Goal: Task Accomplishment & Management: Complete application form

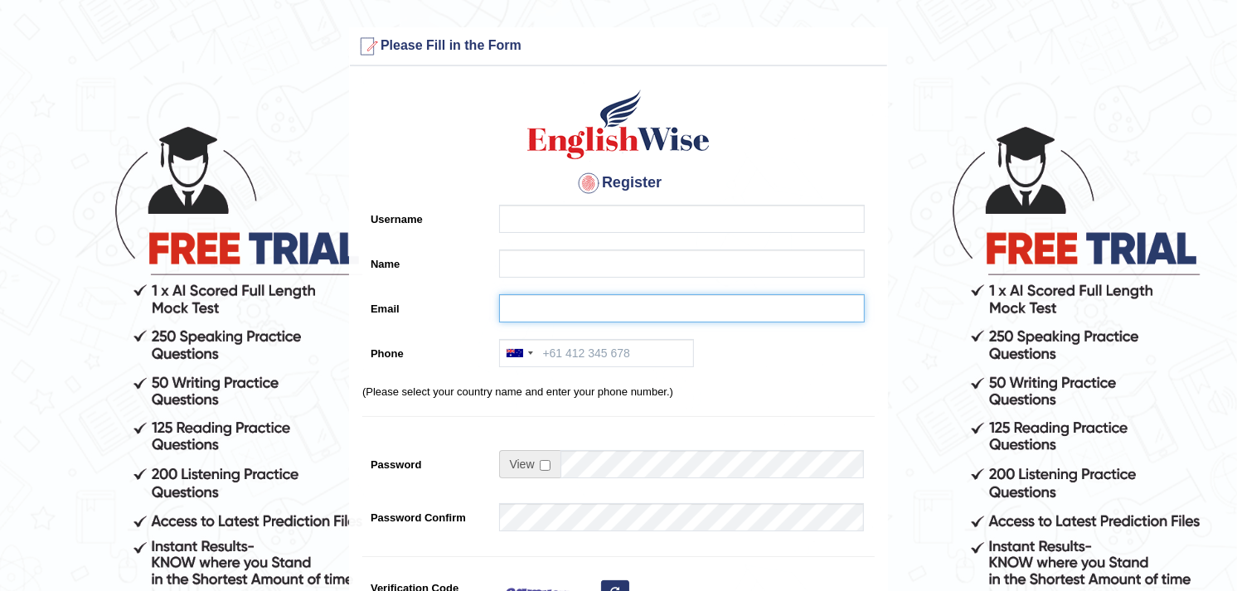
click at [569, 305] on input "Email" at bounding box center [682, 308] width 366 height 28
paste input "ndip_o@yahoo.com"
drag, startPoint x: 544, startPoint y: 305, endPoint x: 507, endPoint y: 305, distance: 36.5
click at [507, 305] on input "ndip_o@yahoo.com" at bounding box center [682, 308] width 366 height 28
type input "ndip_o@yahoo.com"
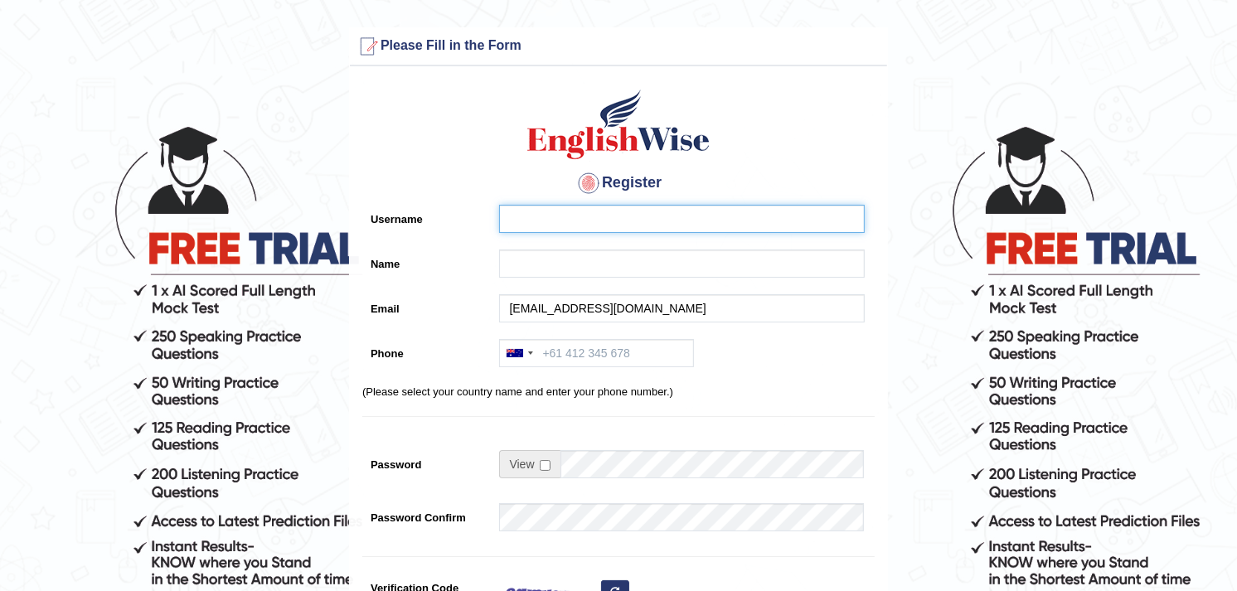
click at [557, 216] on input "Username" at bounding box center [682, 219] width 366 height 28
paste input "ndip_o"
drag, startPoint x: 551, startPoint y: 217, endPoint x: 510, endPoint y: 213, distance: 41.6
click at [510, 213] on input "ndip123" at bounding box center [682, 219] width 366 height 28
type input "ndip123"
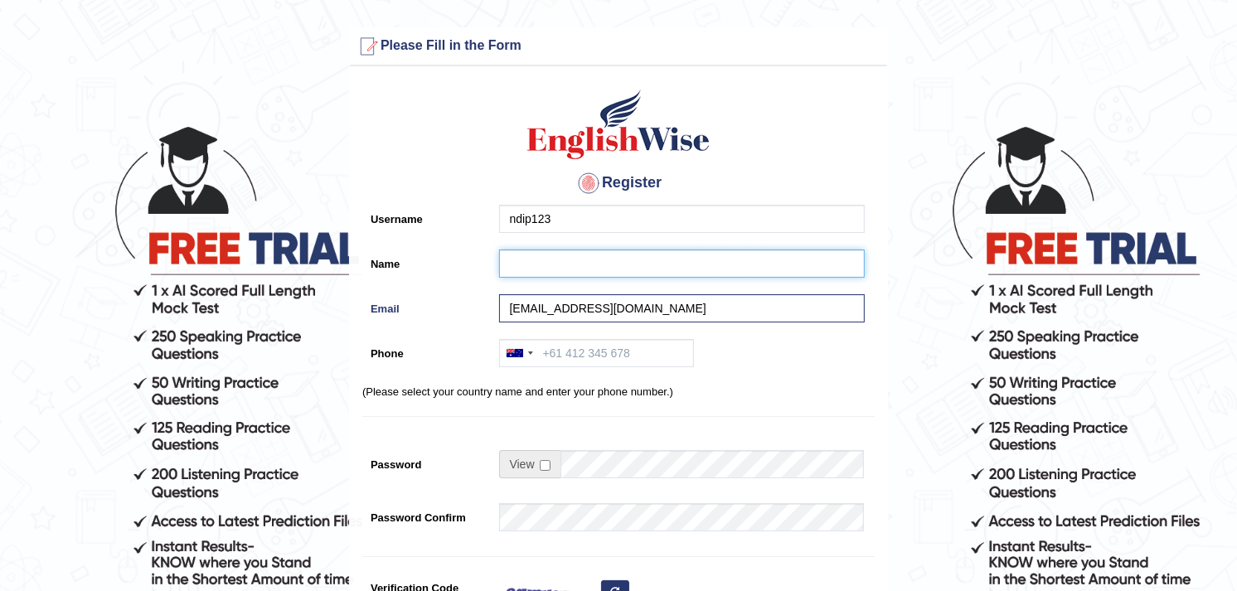
click at [524, 269] on input "Name" at bounding box center [682, 263] width 366 height 28
paste input "ndip123"
type input "ndip123"
click at [545, 461] on input "checkbox" at bounding box center [545, 465] width 11 height 11
checkbox input "true"
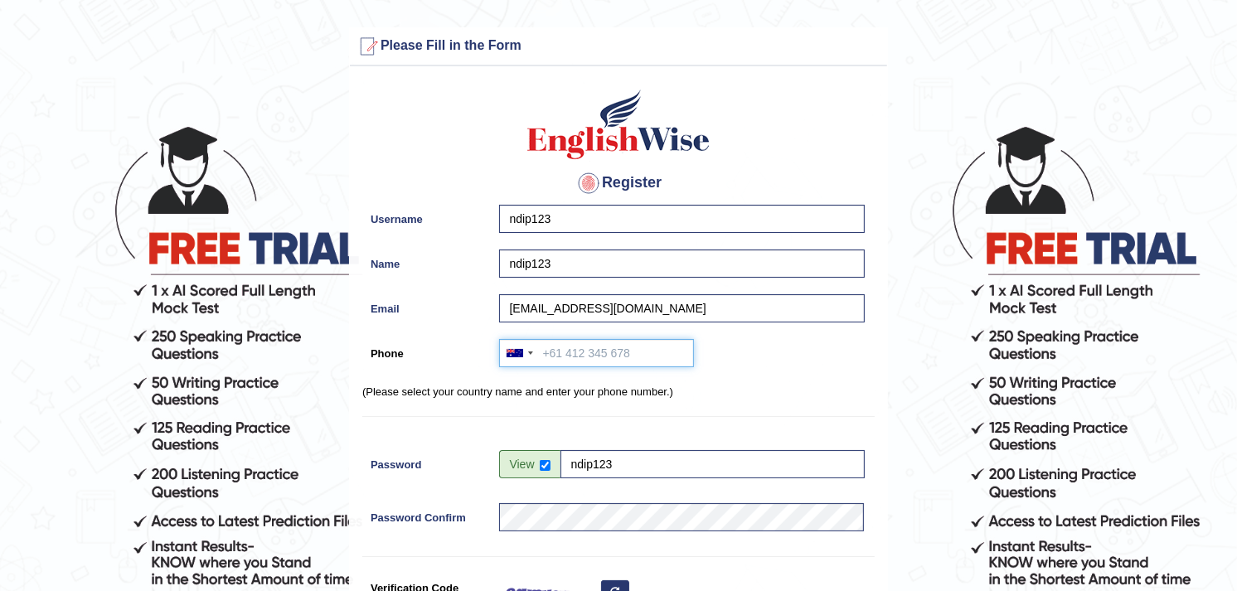
click at [583, 354] on input "Phone" at bounding box center [596, 353] width 195 height 28
paste input "974 3388 4471"
click at [517, 353] on div at bounding box center [514, 353] width 17 height 8
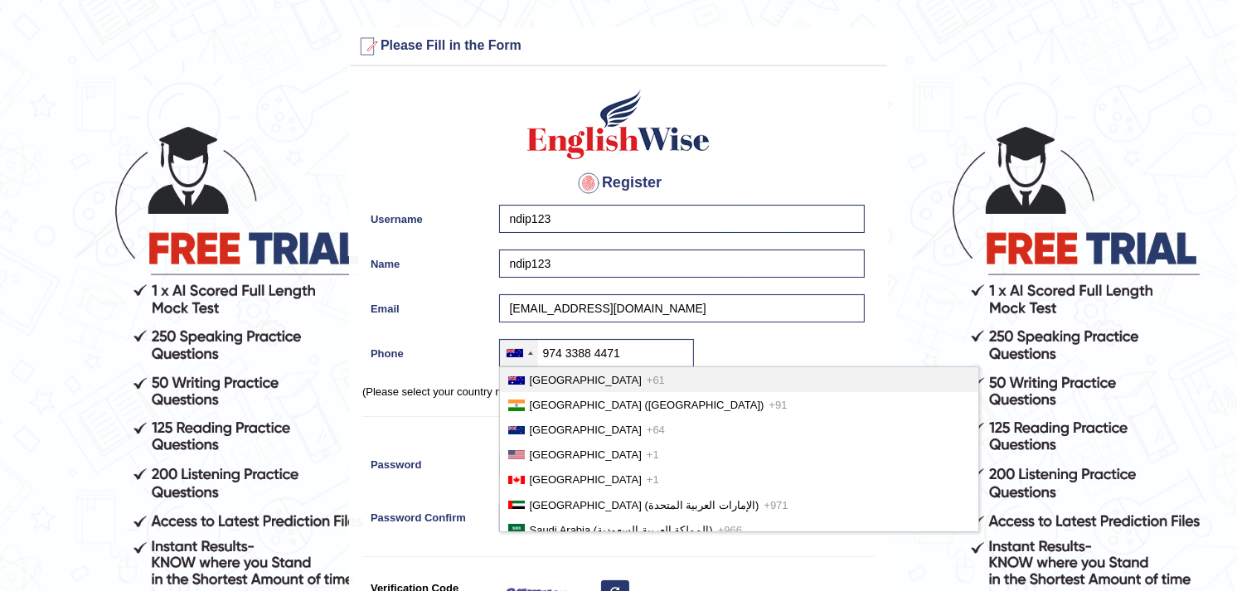
scroll to position [4356, 0]
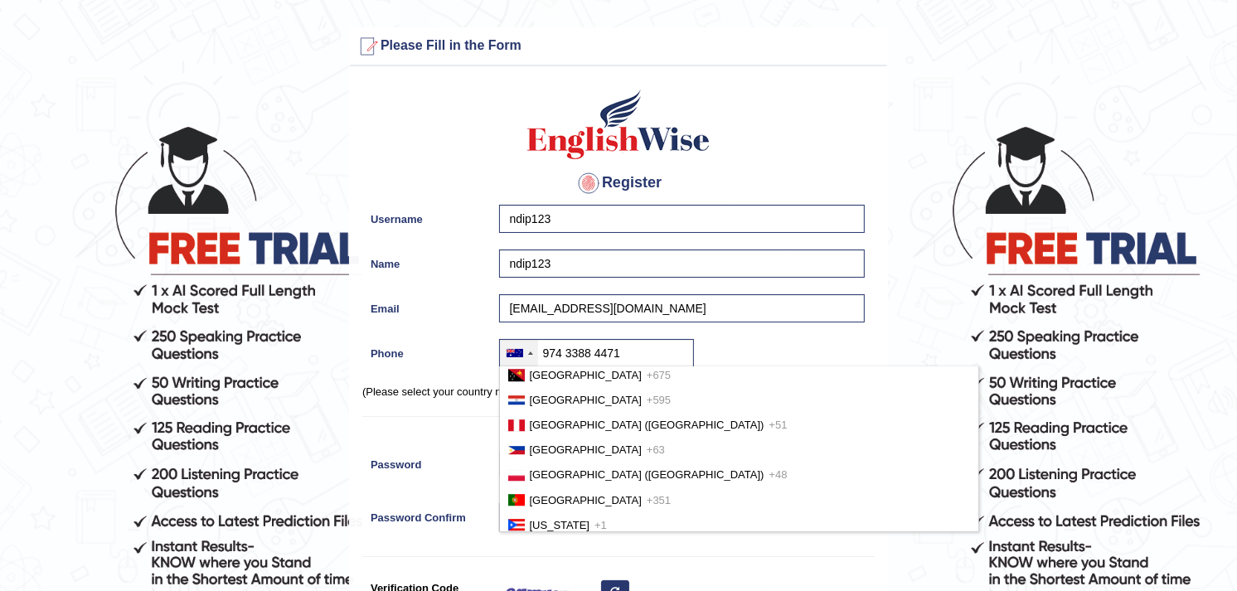
click at [549, 544] on span "Qatar (‫قطر‬‎)" at bounding box center [558, 550] width 57 height 12
type input "+974974 3388 4471"
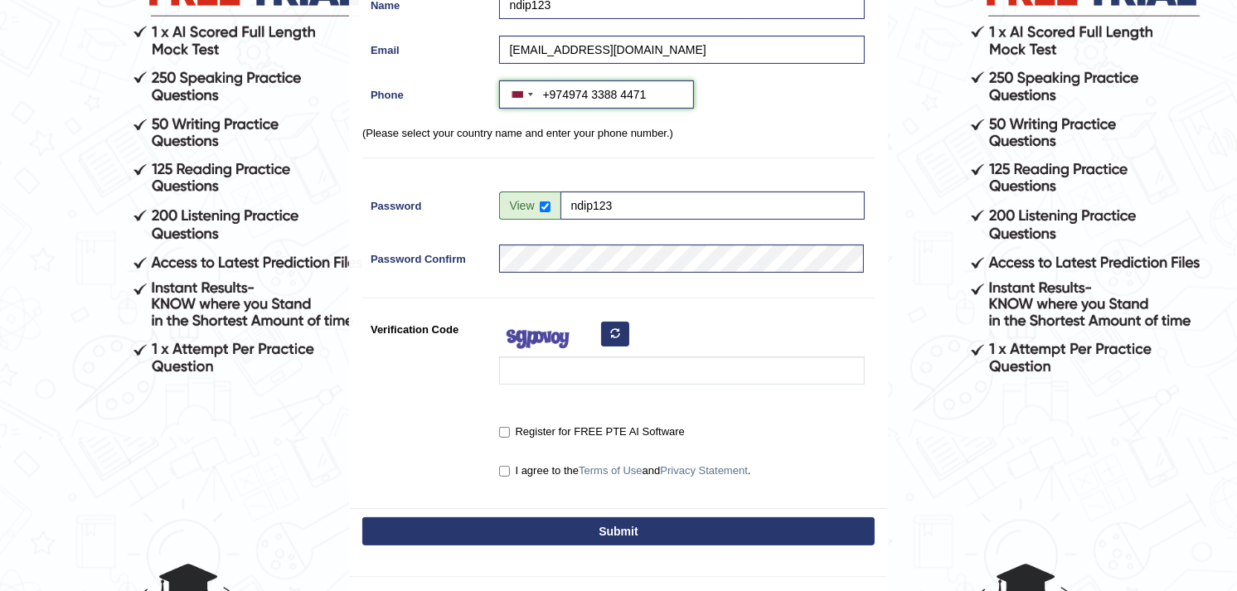
scroll to position [310, 0]
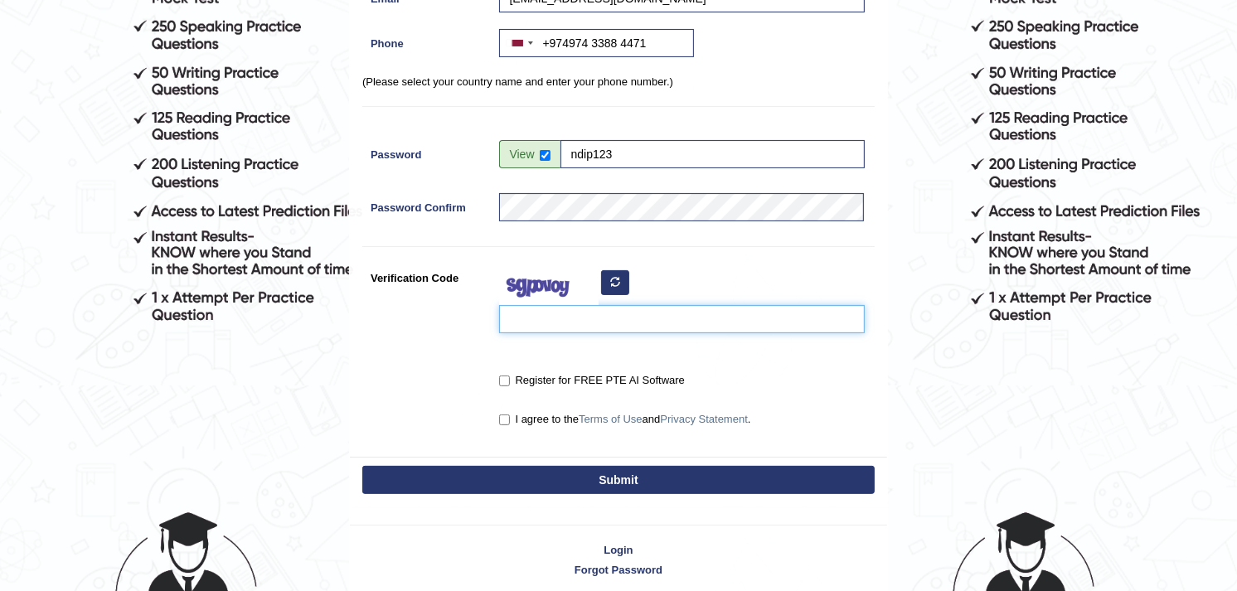
click at [547, 320] on input "Verification Code" at bounding box center [682, 319] width 366 height 28
type input "bgsysfm"
click at [501, 375] on input "Register for FREE PTE AI Software" at bounding box center [504, 380] width 11 height 11
checkbox input "true"
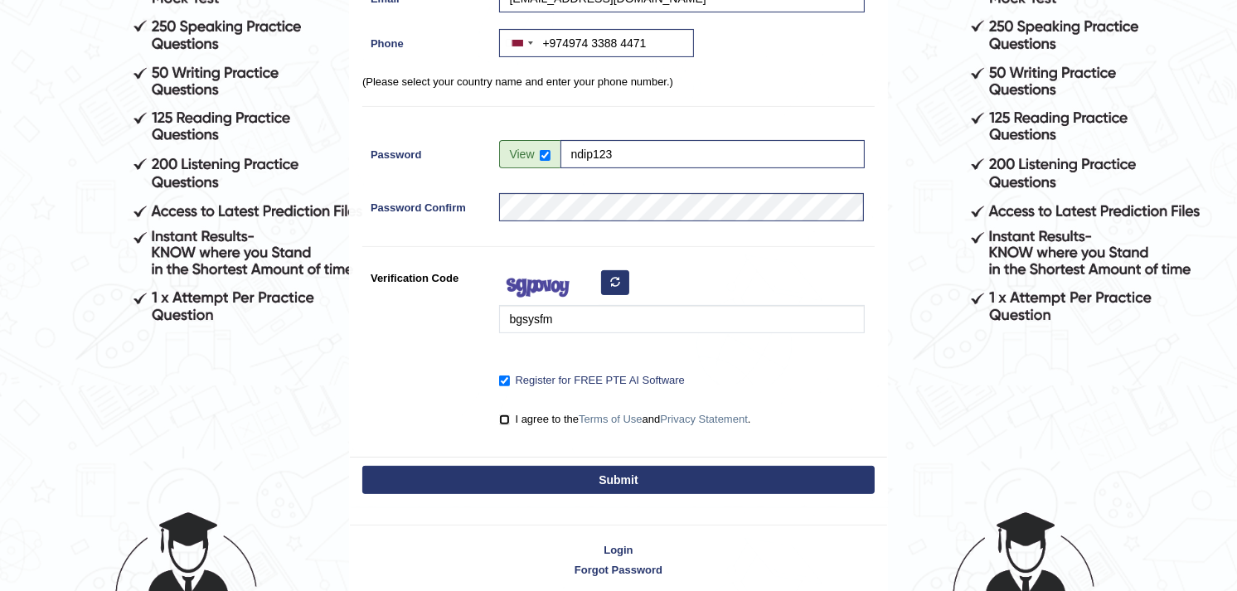
click at [508, 420] on input "I agree to the Terms of Use and Privacy Statement ." at bounding box center [504, 419] width 11 height 11
checkbox input "true"
click at [574, 479] on button "Submit" at bounding box center [618, 480] width 512 height 28
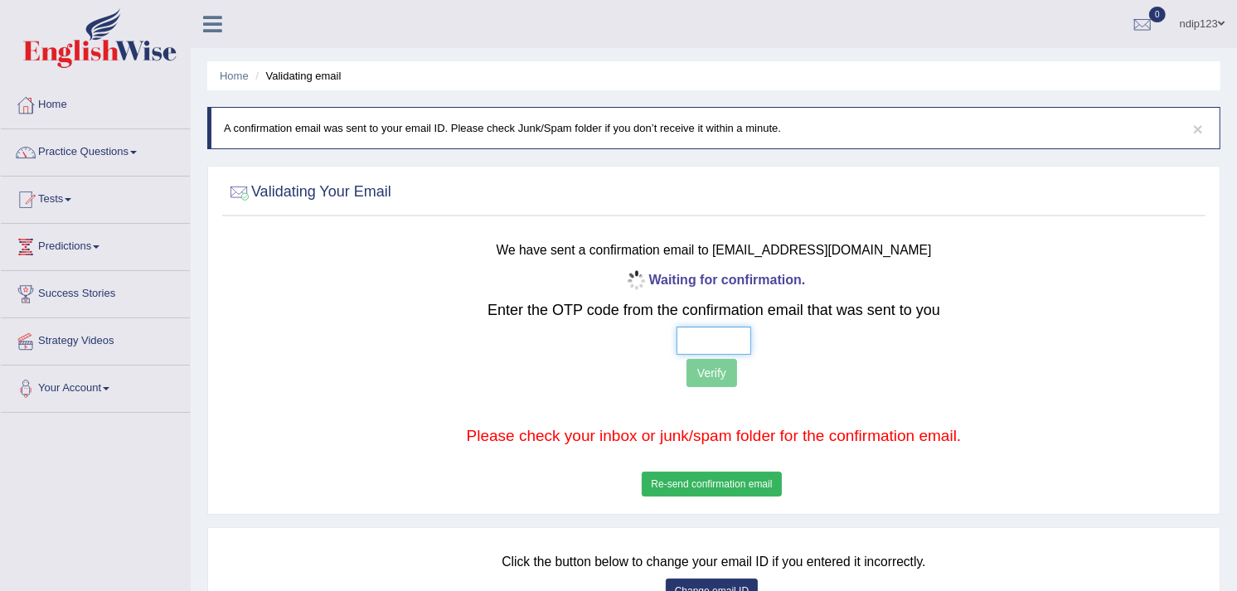
click at [709, 338] on input "text" at bounding box center [713, 341] width 75 height 28
type input "6 4 5 3"
click at [731, 368] on button "Verify" at bounding box center [711, 373] width 51 height 28
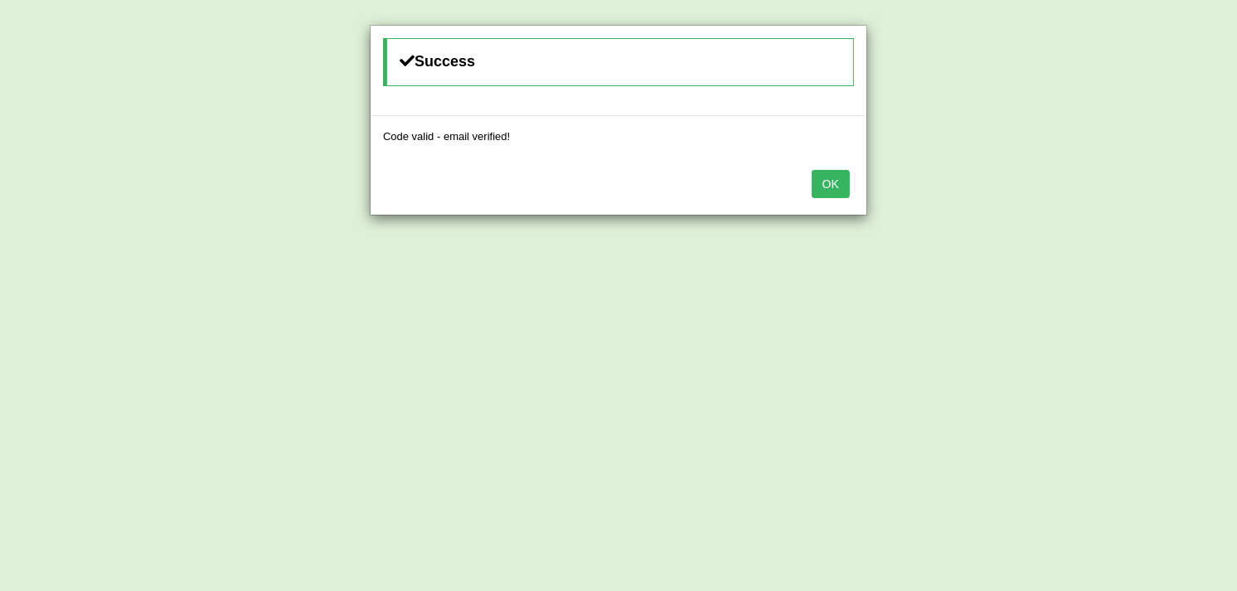
click at [833, 186] on button "OK" at bounding box center [830, 184] width 38 height 28
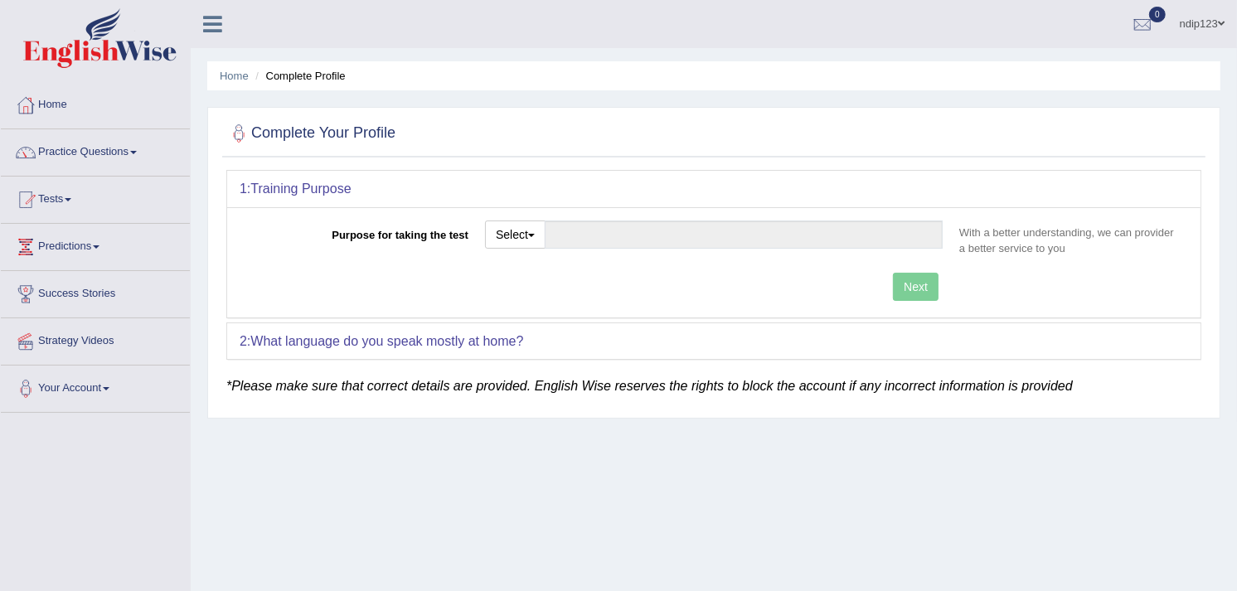
click at [1198, 26] on link "ndip123" at bounding box center [1202, 21] width 70 height 43
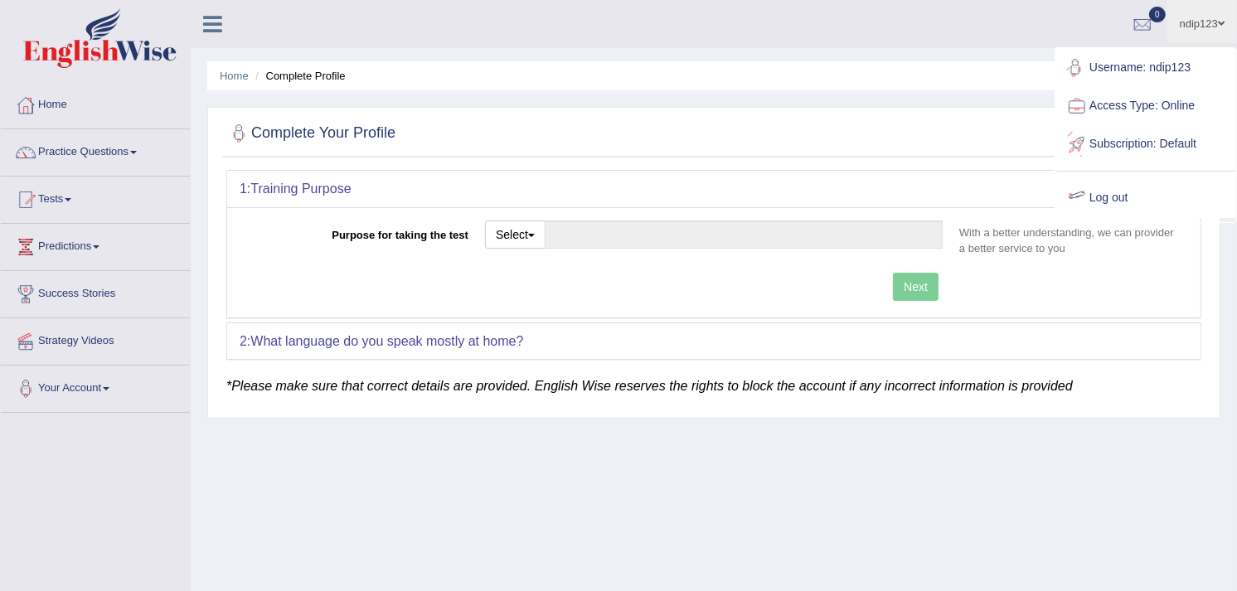
click at [1099, 202] on link "Log out" at bounding box center [1145, 198] width 179 height 38
